Goal: Information Seeking & Learning: Learn about a topic

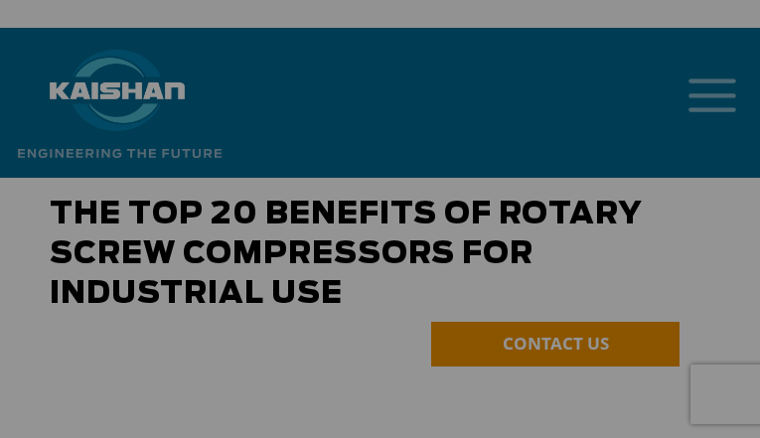
scroll to position [6, 0]
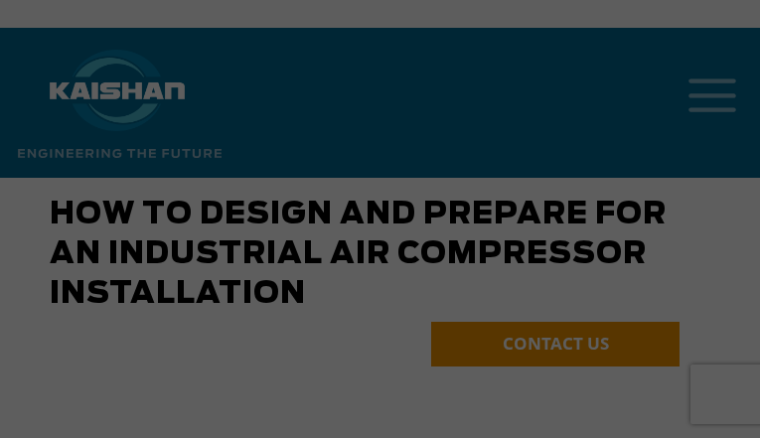
scroll to position [6, 0]
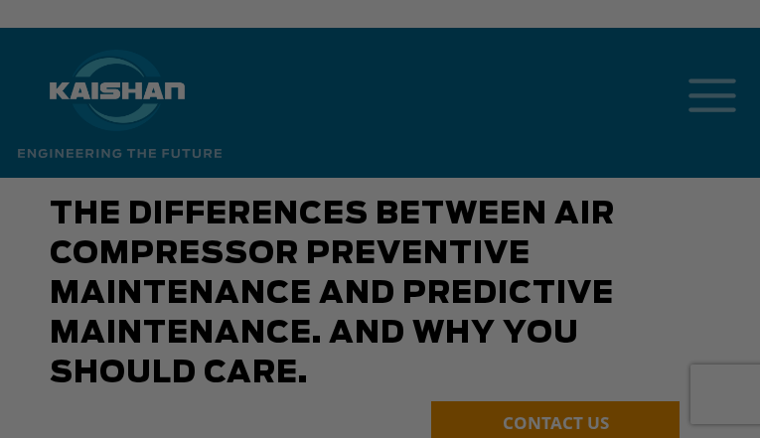
scroll to position [6, 0]
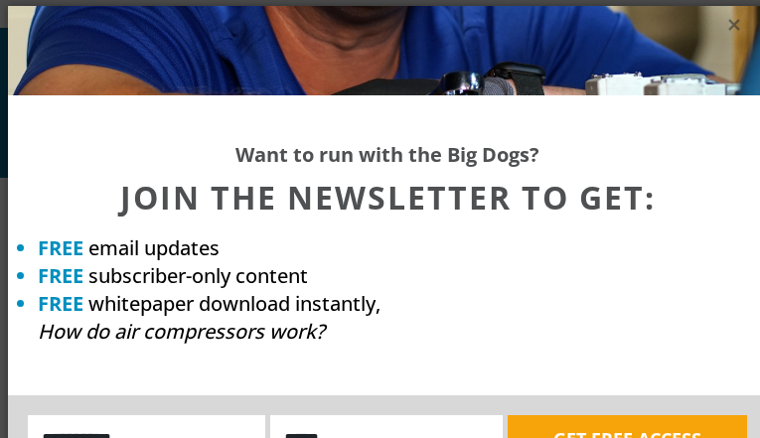
scroll to position [6, 0]
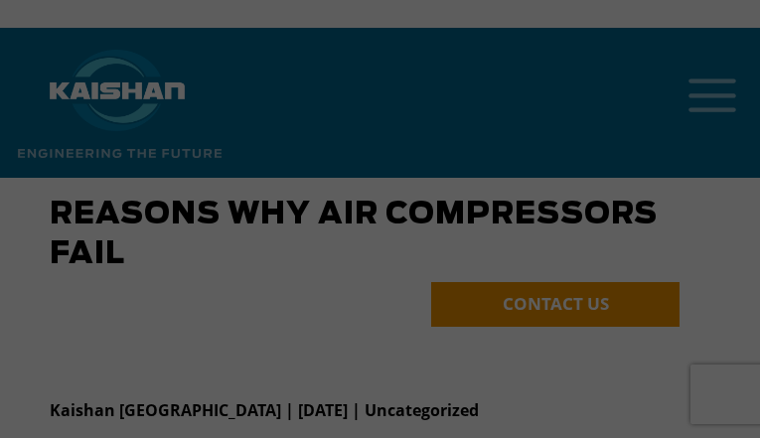
scroll to position [6, 0]
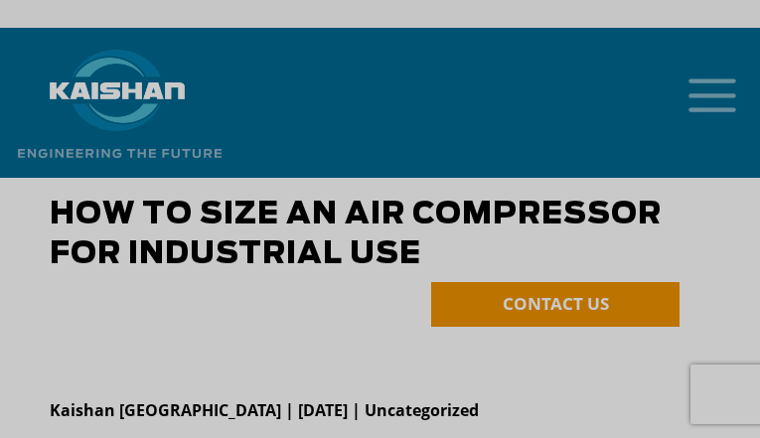
scroll to position [6, 0]
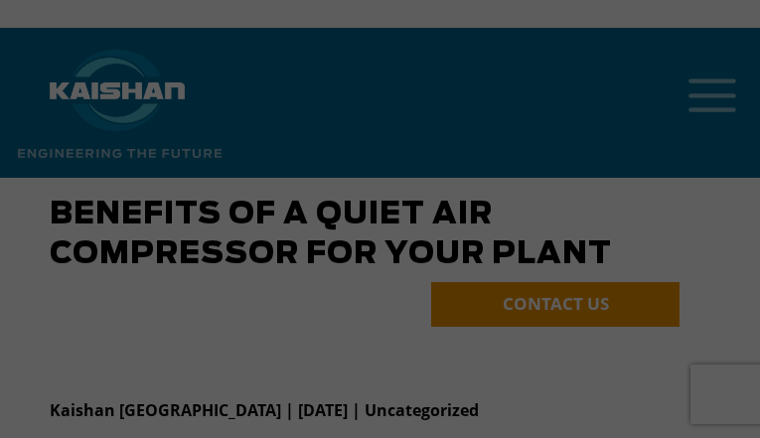
scroll to position [6, 0]
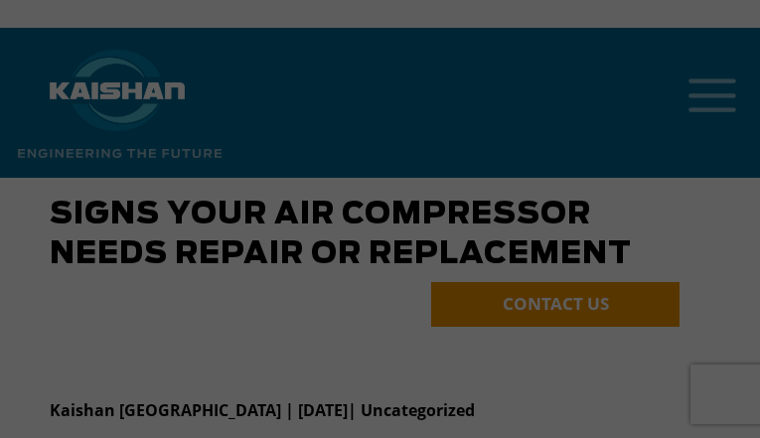
scroll to position [6, 0]
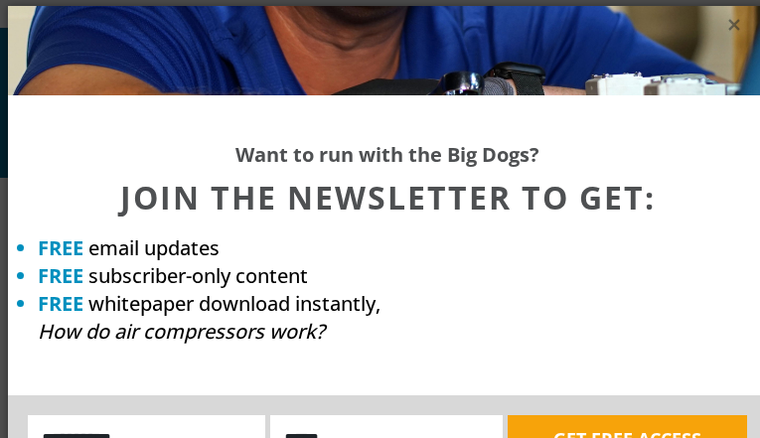
scroll to position [6, 0]
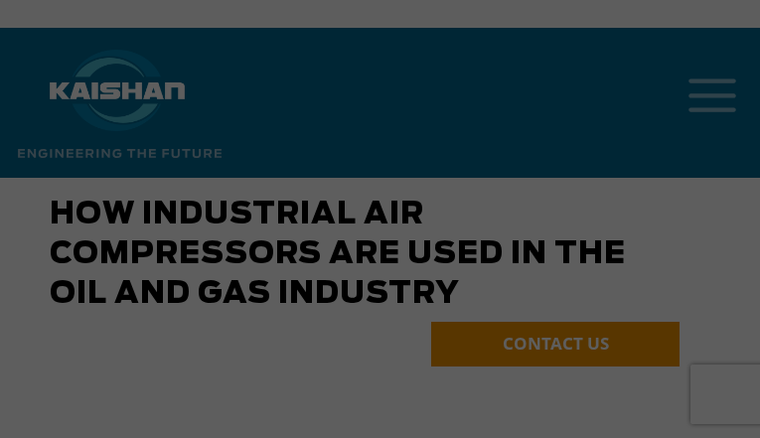
scroll to position [6, 0]
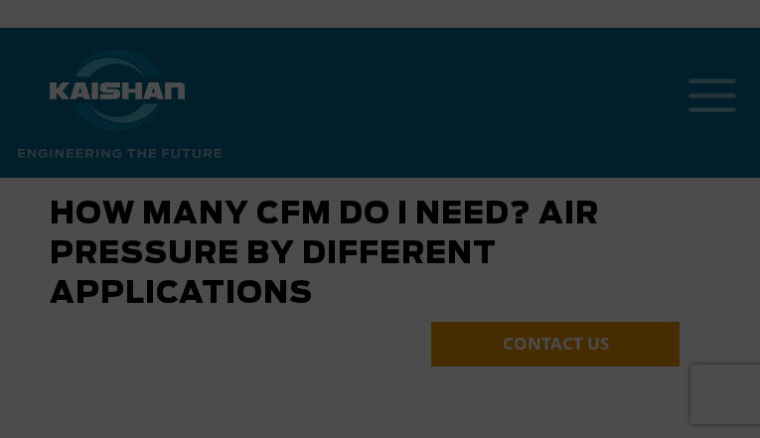
scroll to position [6, 0]
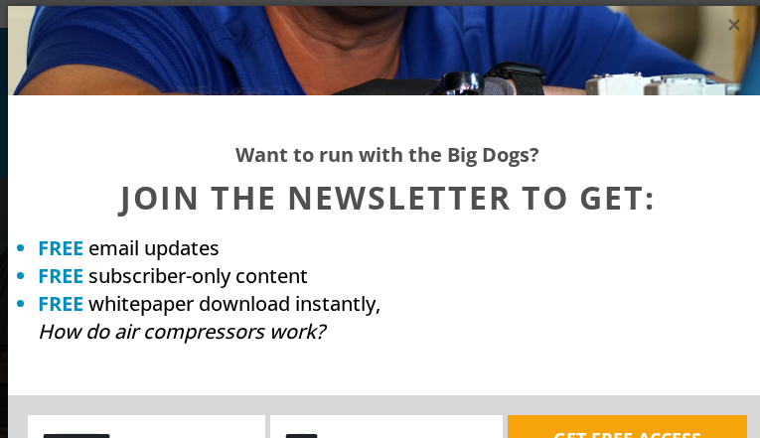
scroll to position [6, 0]
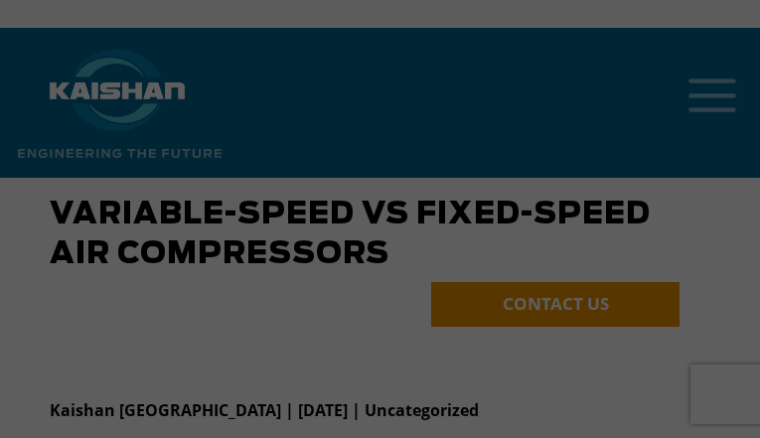
scroll to position [6, 0]
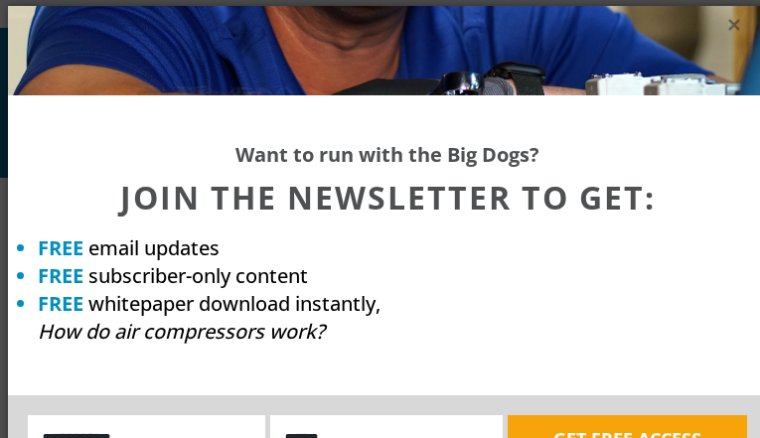
scroll to position [6, 0]
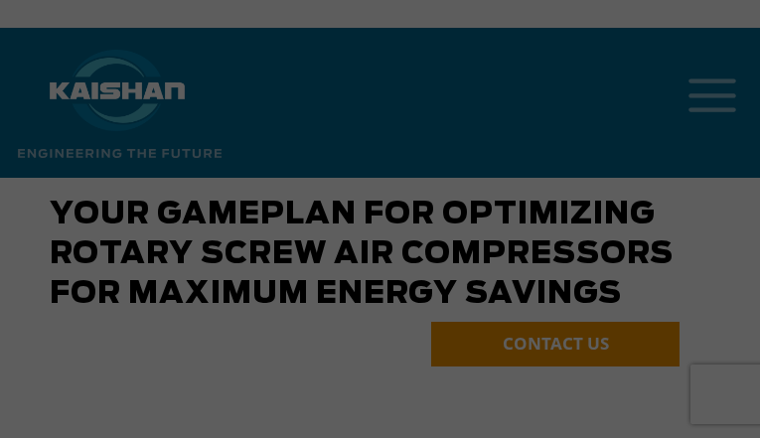
scroll to position [6, 0]
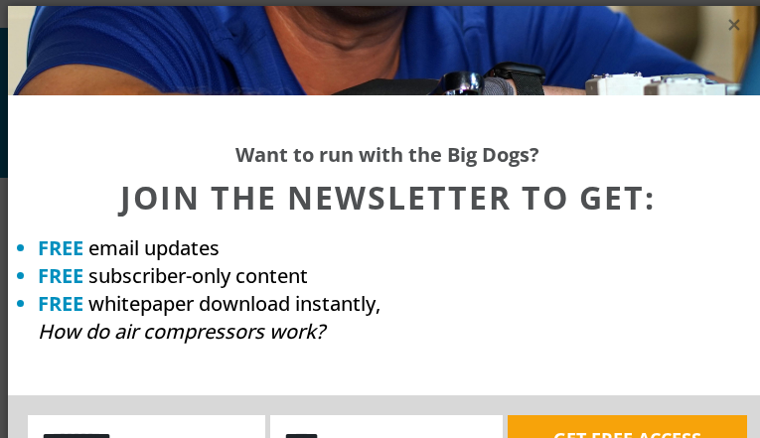
scroll to position [6, 0]
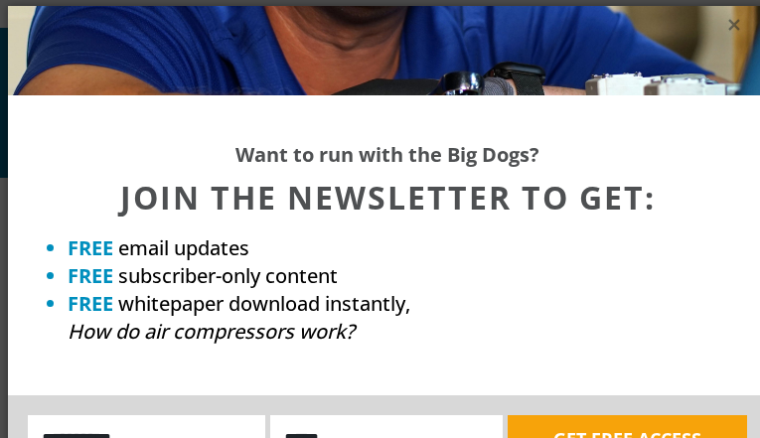
scroll to position [6, 0]
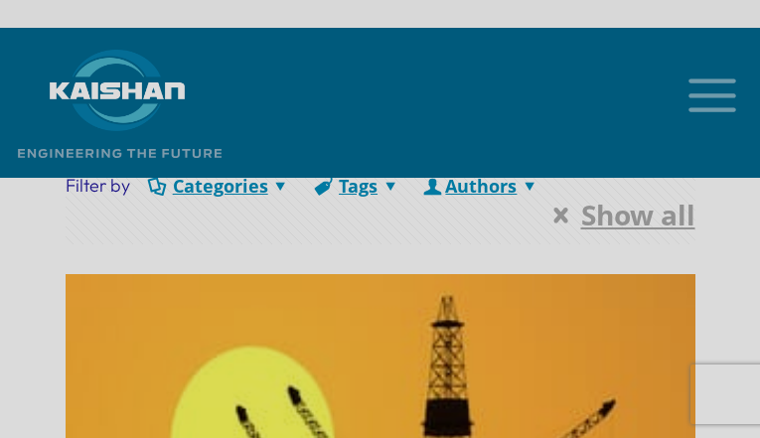
scroll to position [6, 0]
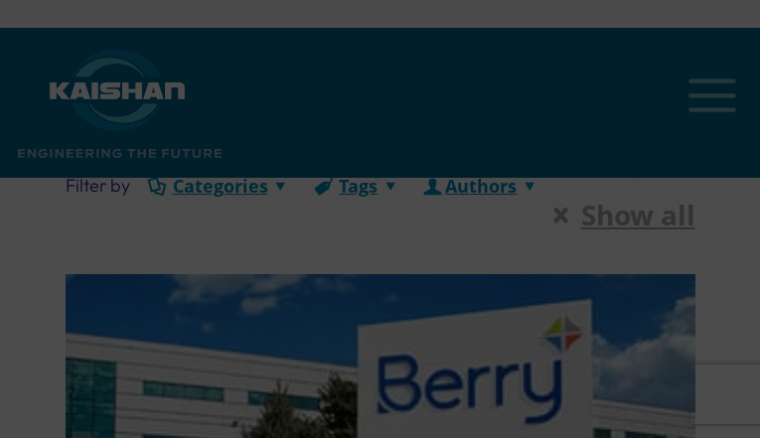
scroll to position [6, 0]
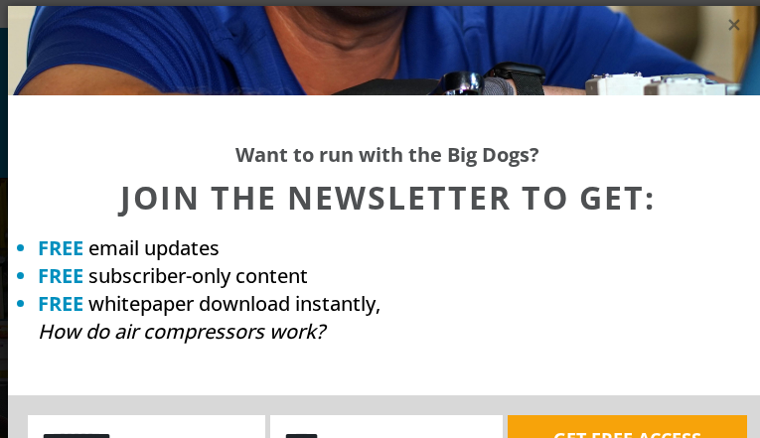
scroll to position [6, 0]
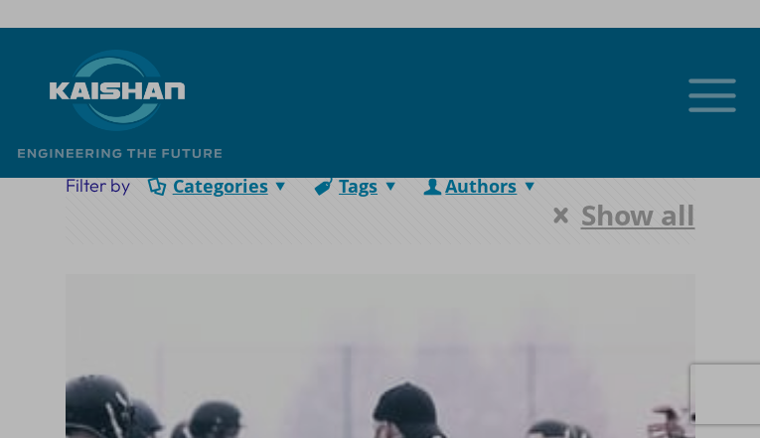
scroll to position [6, 0]
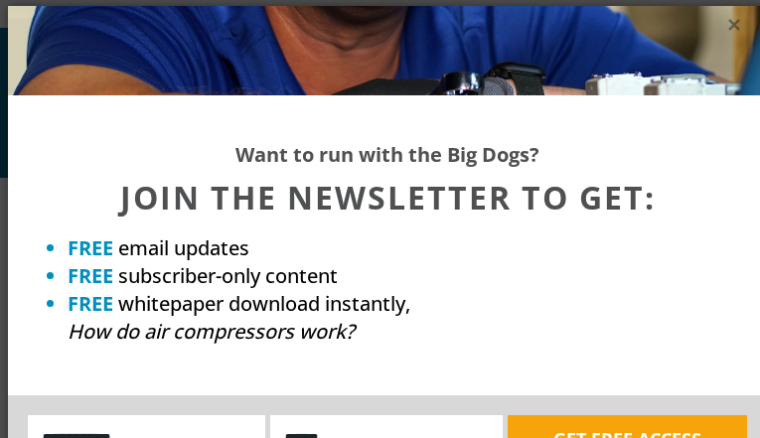
scroll to position [6, 0]
